Goal: Task Accomplishment & Management: Use online tool/utility

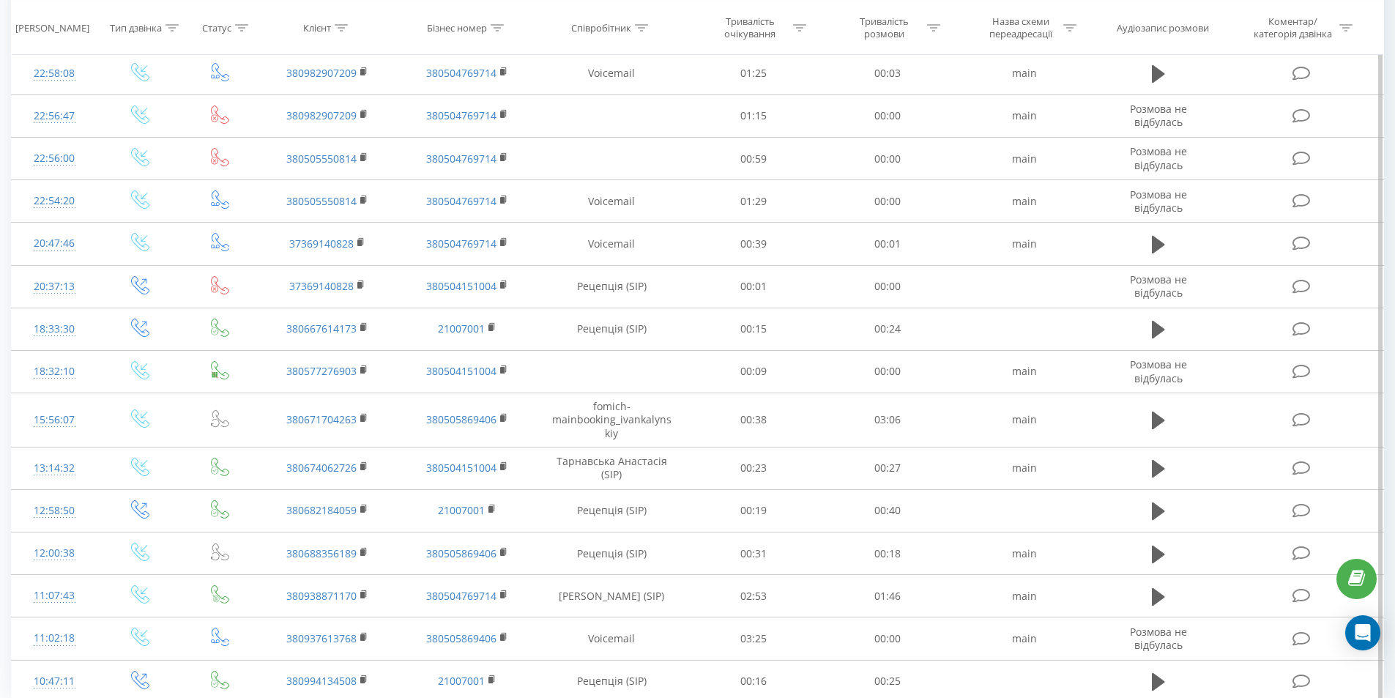
scroll to position [712, 0]
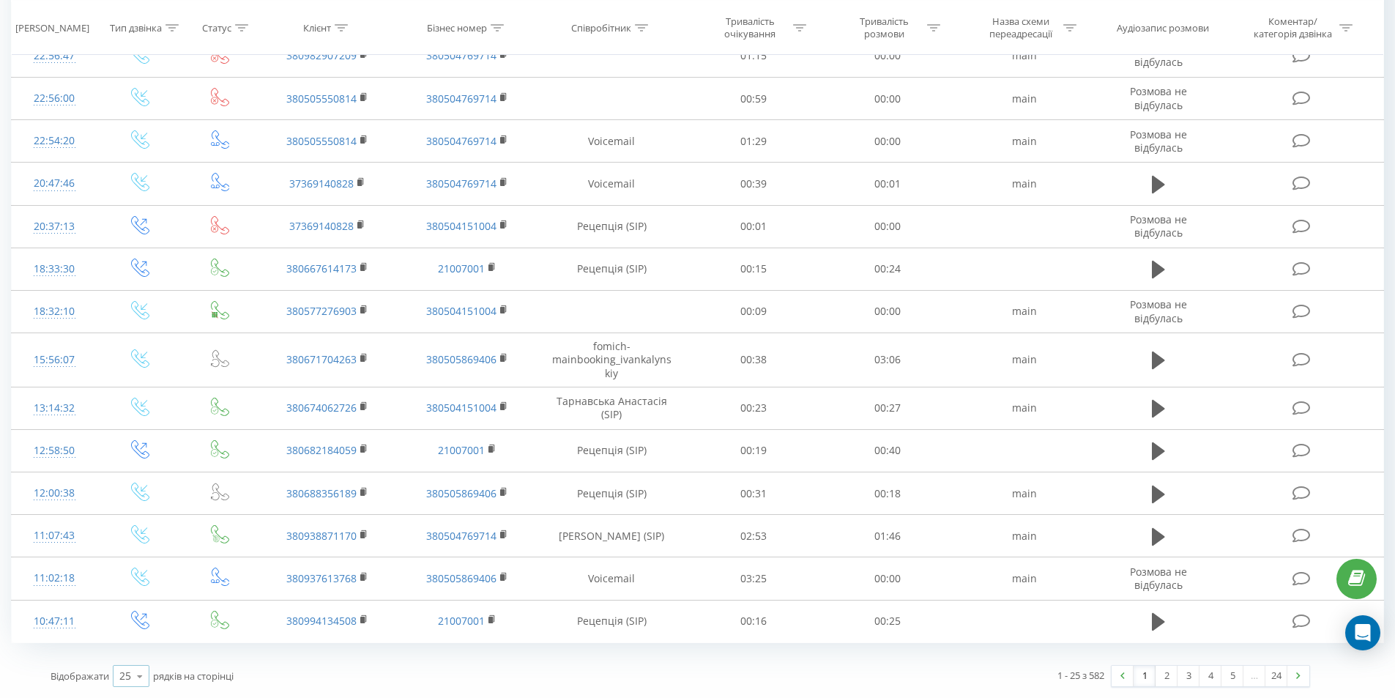
click at [115, 678] on div "25 10 25 50 100" at bounding box center [131, 676] width 37 height 22
click at [123, 659] on span "100" at bounding box center [128, 655] width 18 height 14
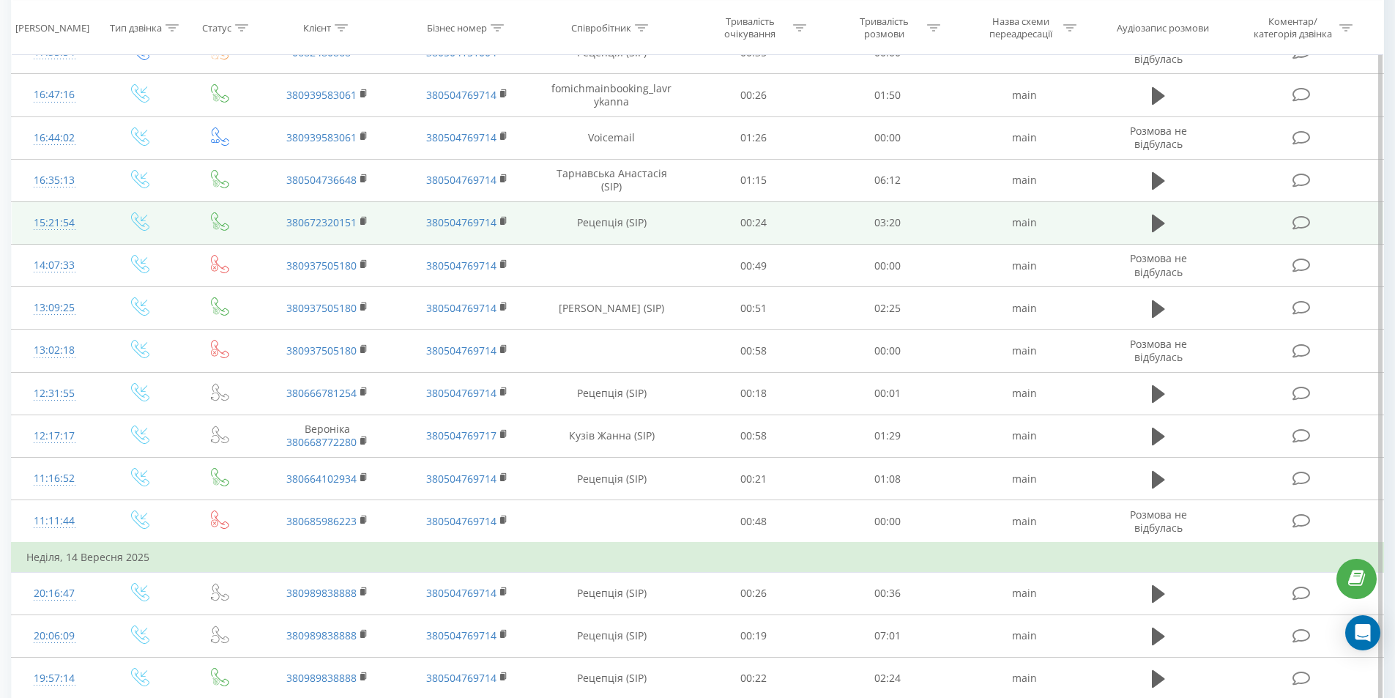
scroll to position [2322, 0]
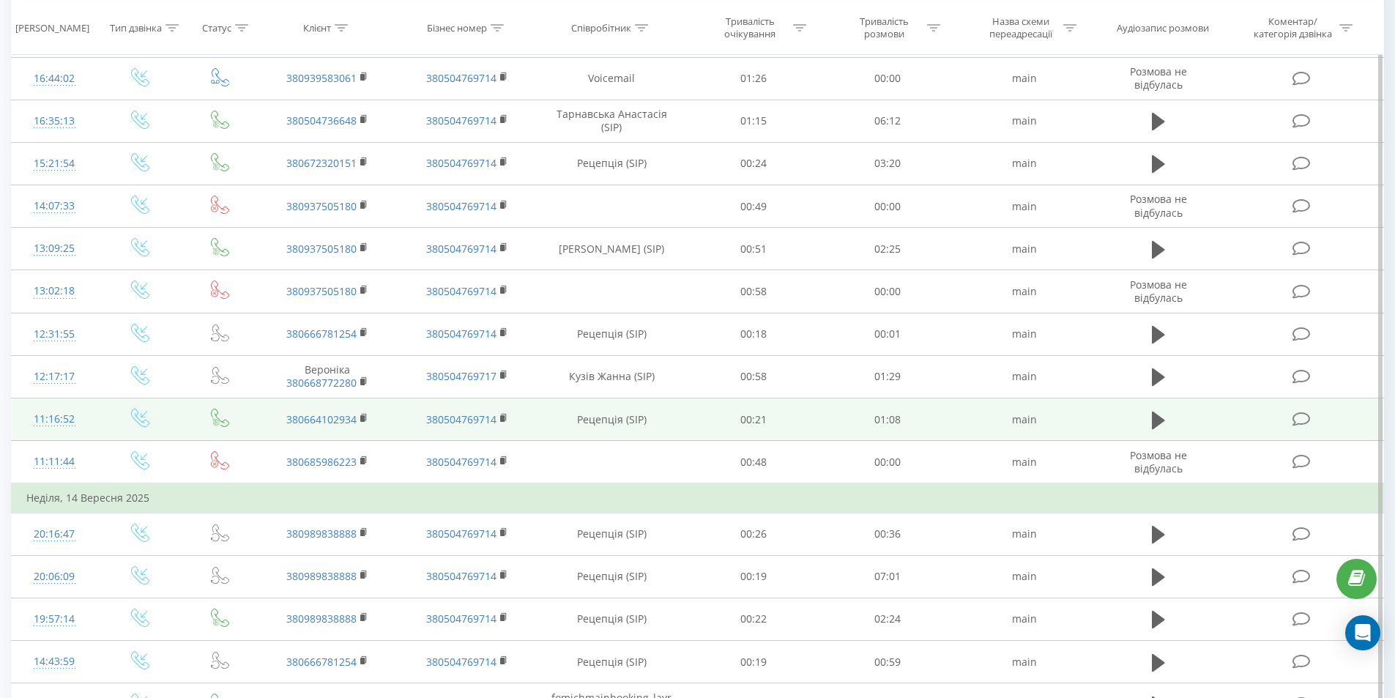
click at [1301, 417] on icon at bounding box center [1301, 418] width 18 height 15
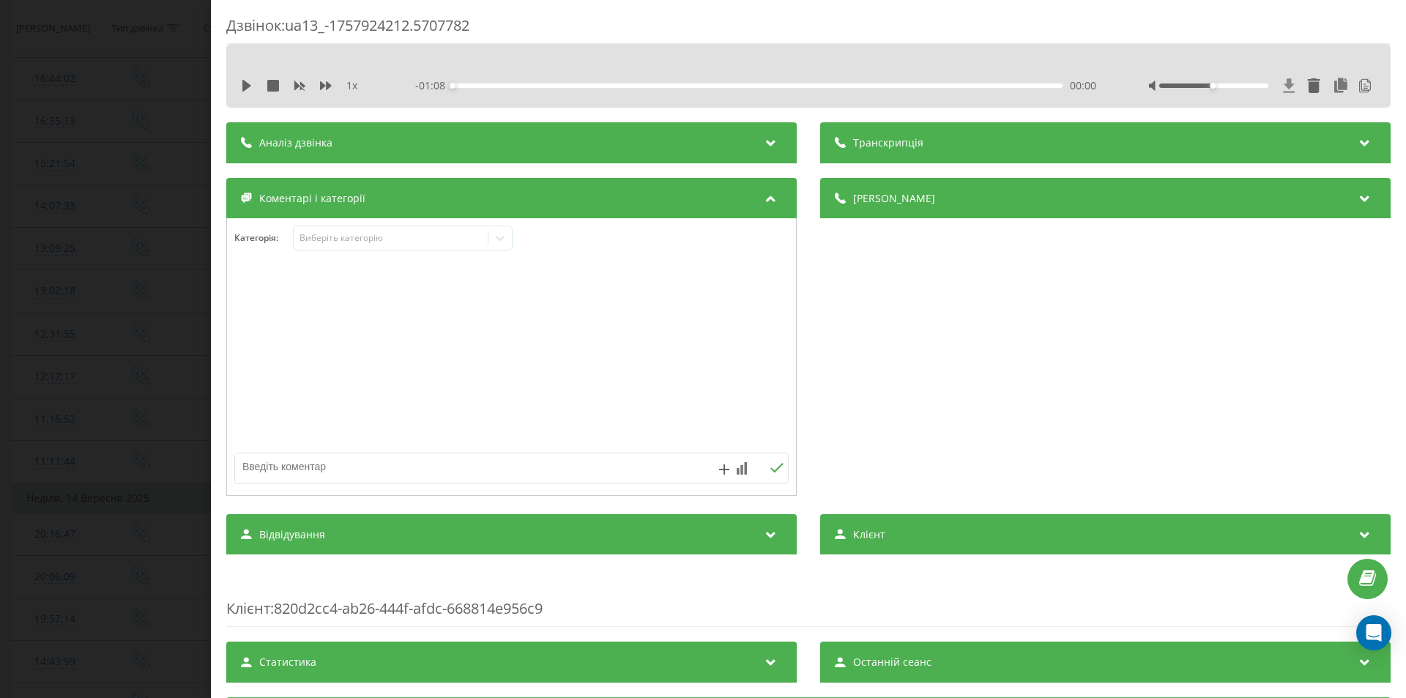
click at [1283, 84] on icon at bounding box center [1288, 85] width 11 height 14
click at [67, 198] on div "Дзвінок : ua13_-1757924212.5707782 1 x - 01:08 00:00 00:00 Транскрипція 00:00 Д…" at bounding box center [703, 349] width 1406 height 698
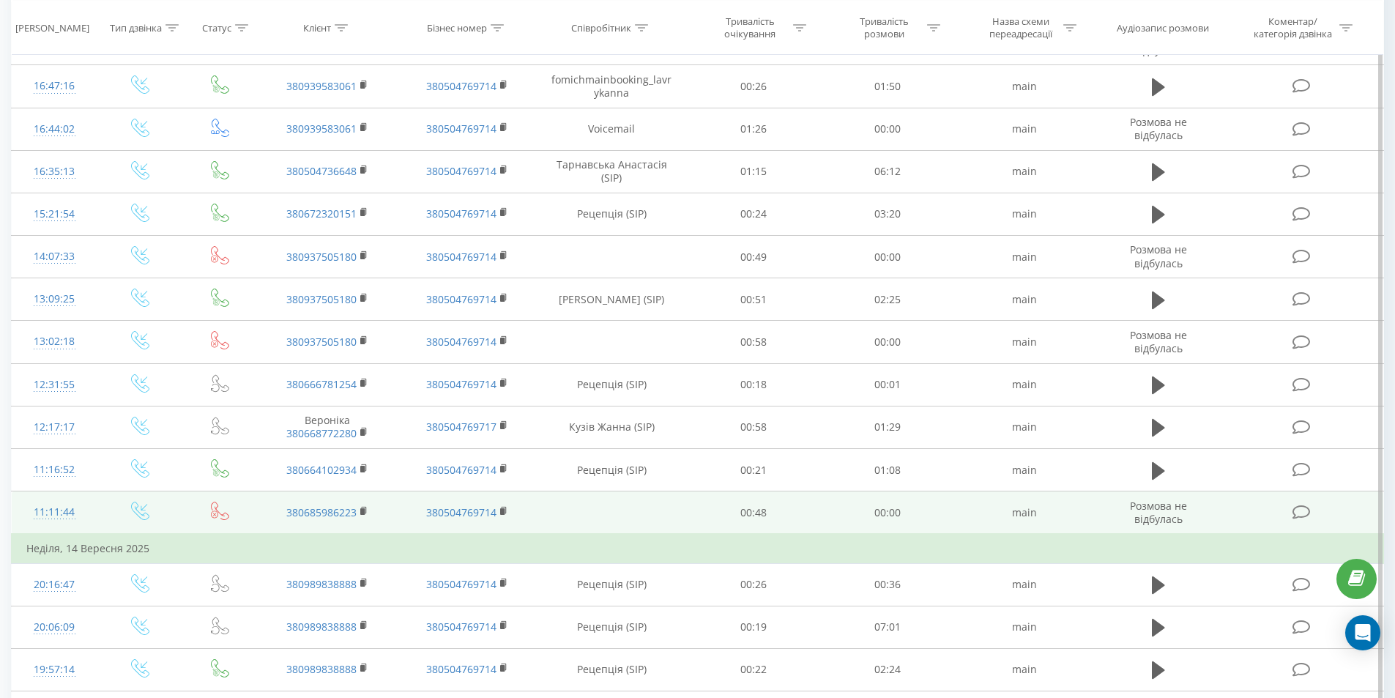
scroll to position [2249, 0]
